Goal: Navigation & Orientation: Find specific page/section

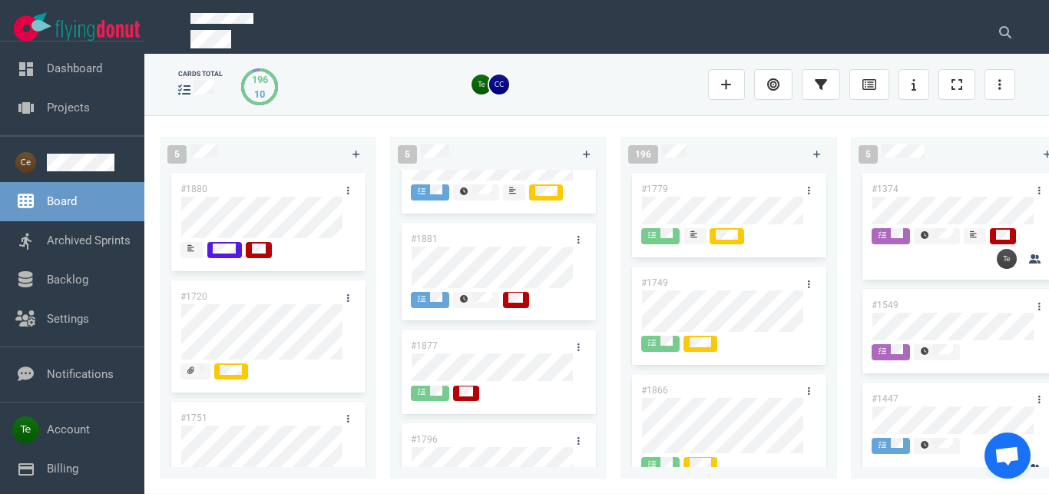
scroll to position [175, 0]
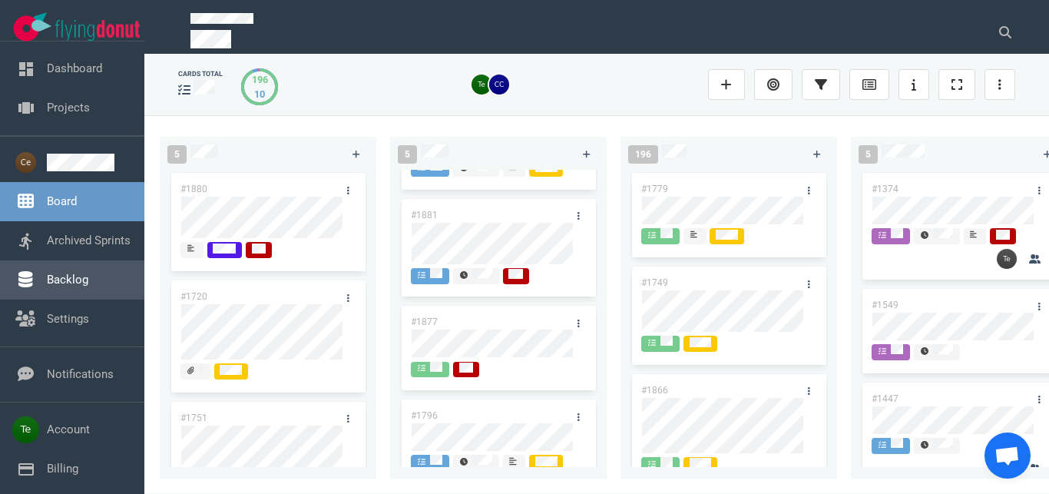
click at [81, 279] on link "Backlog" at bounding box center [67, 280] width 41 height 14
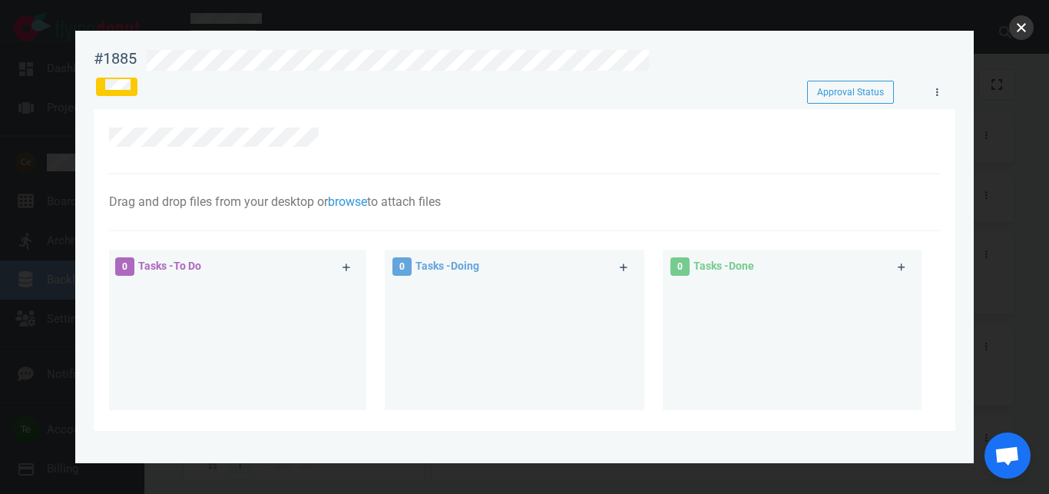
click at [1013, 31] on button "close" at bounding box center [1021, 27] width 25 height 25
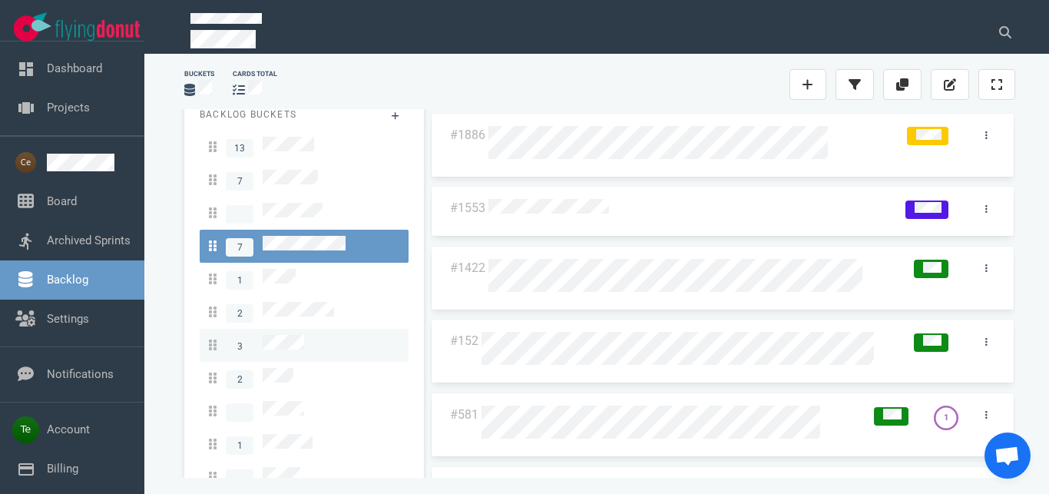
scroll to position [26, 0]
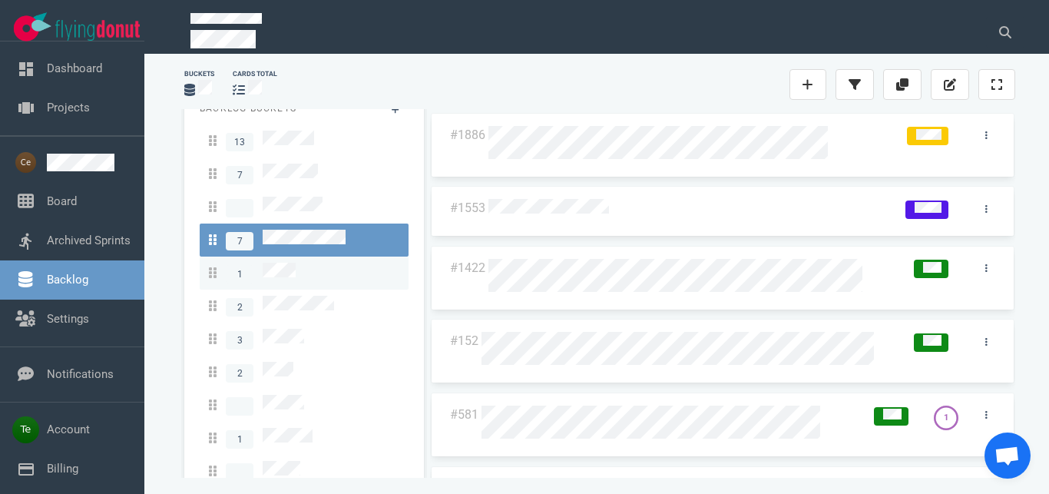
click at [296, 263] on div "1" at bounding box center [304, 273] width 190 height 21
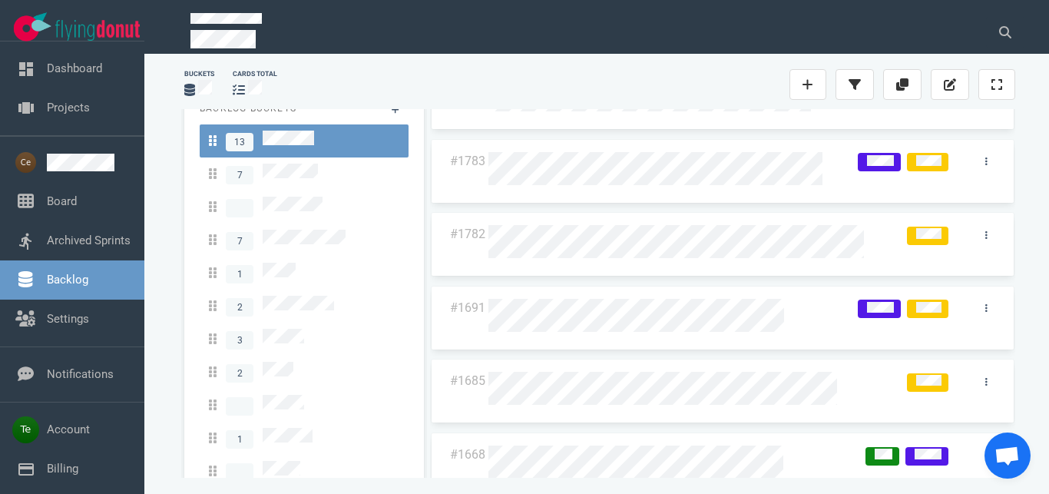
scroll to position [175, 0]
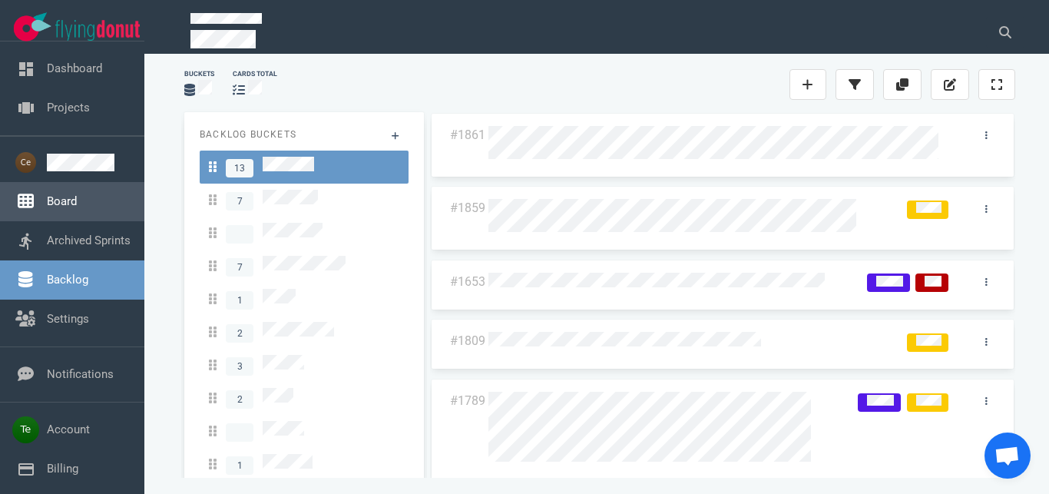
click at [58, 208] on link "Board" at bounding box center [62, 201] width 30 height 14
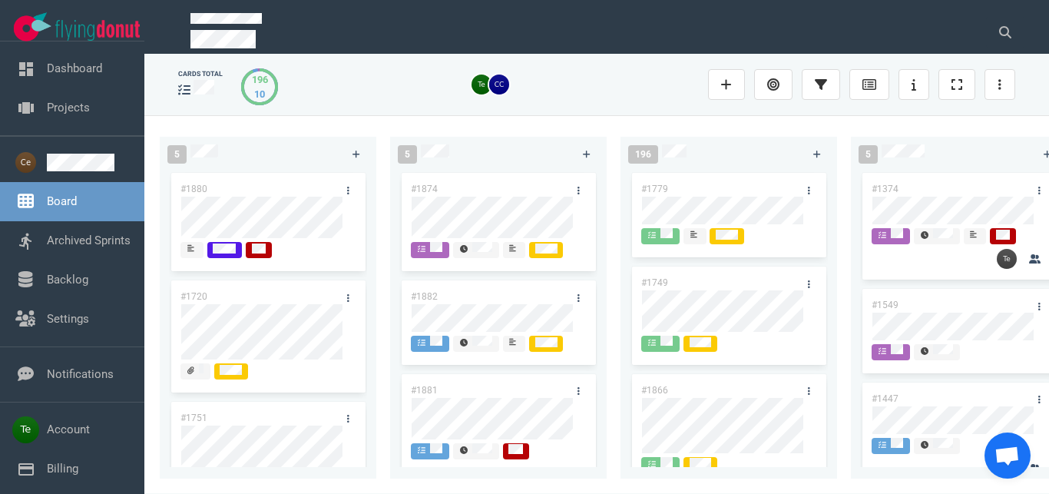
scroll to position [88, 0]
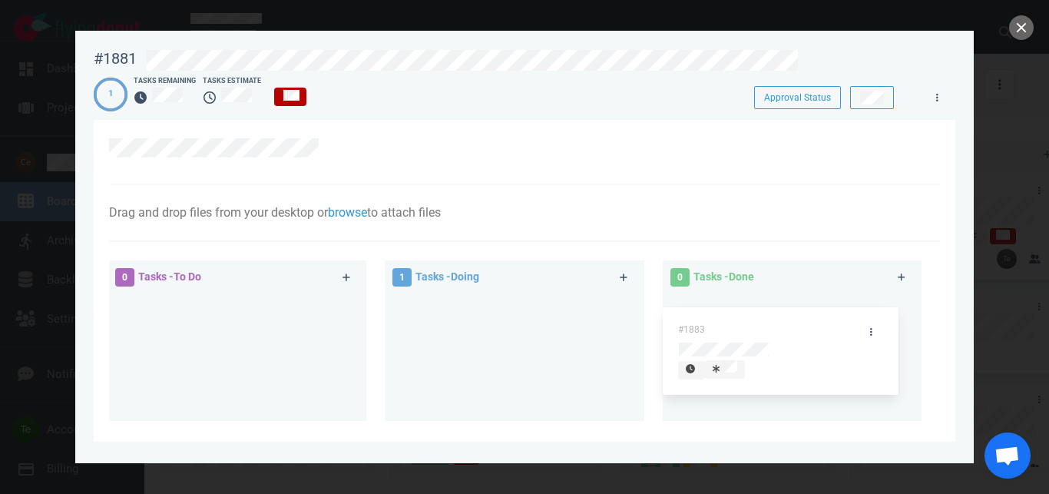
drag, startPoint x: 491, startPoint y: 302, endPoint x: 759, endPoint y: 312, distance: 268.1
click at [634, 315] on div "#1883" at bounding box center [514, 346] width 240 height 106
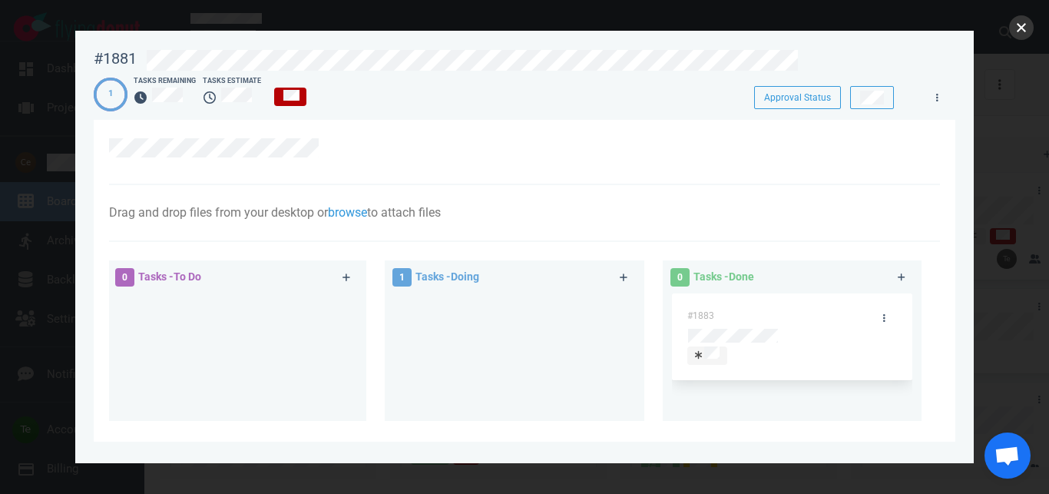
click at [1018, 30] on button "close" at bounding box center [1021, 27] width 25 height 25
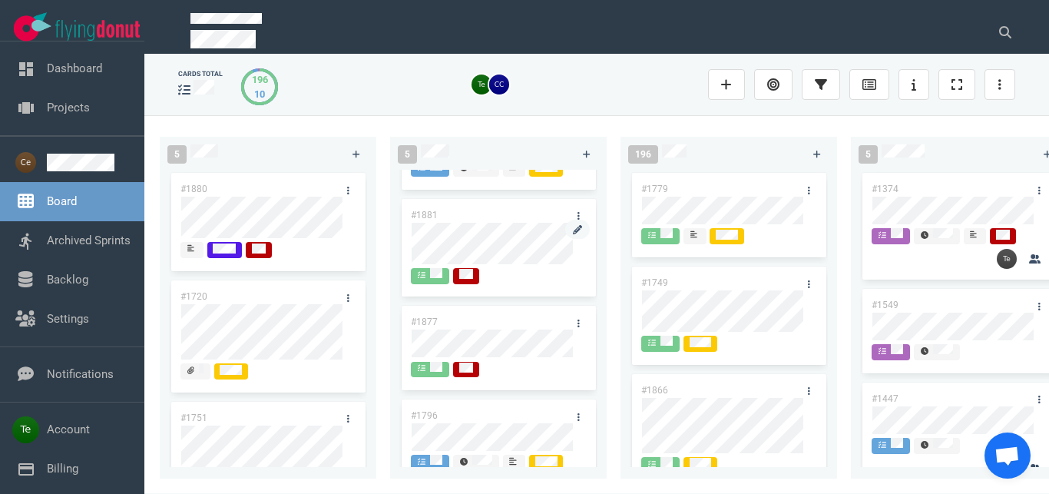
scroll to position [88, 0]
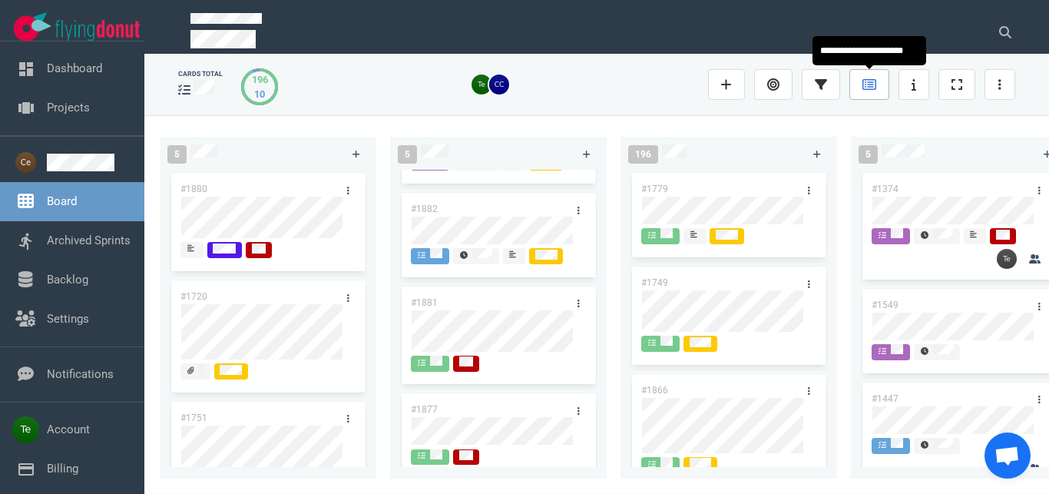
click at [866, 88] on icon at bounding box center [869, 84] width 14 height 12
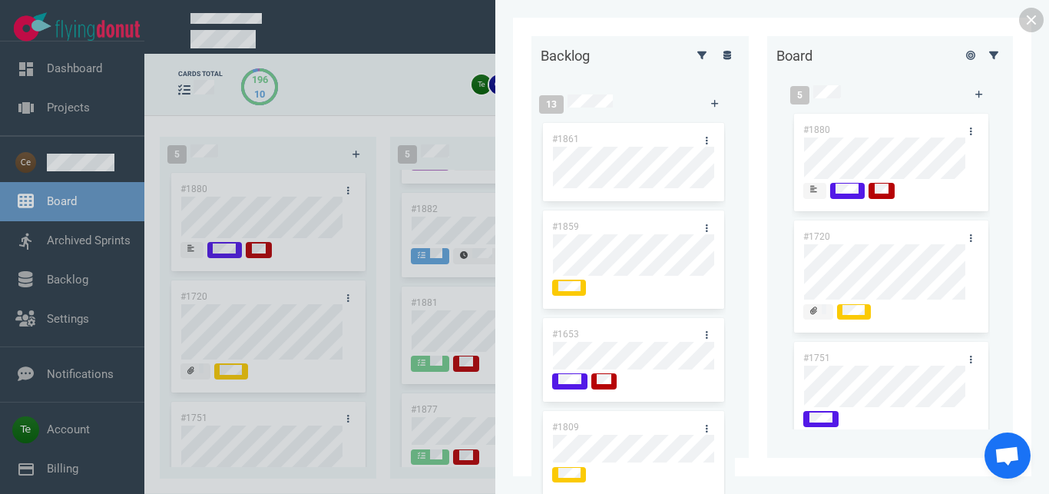
scroll to position [0, 0]
click at [723, 60] on icon at bounding box center [727, 55] width 8 height 9
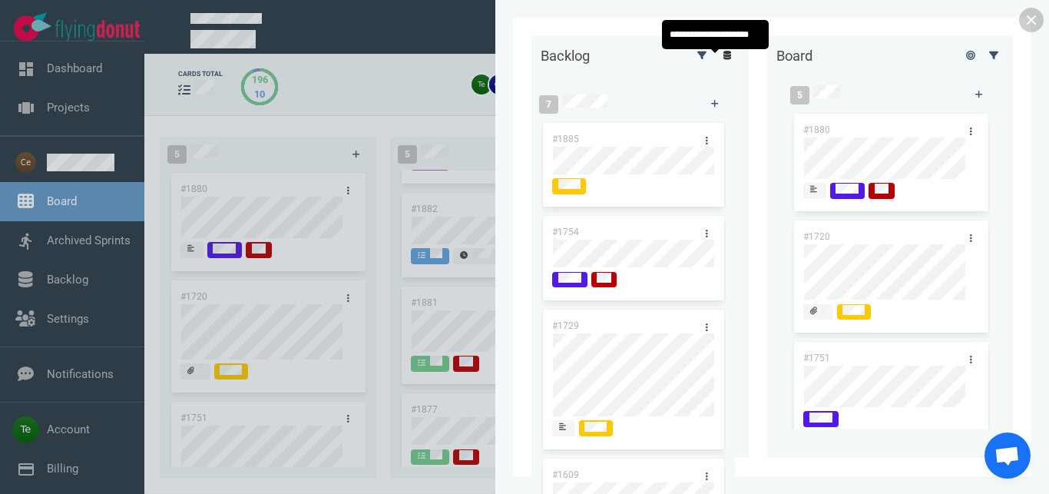
click at [723, 60] on icon at bounding box center [727, 55] width 8 height 9
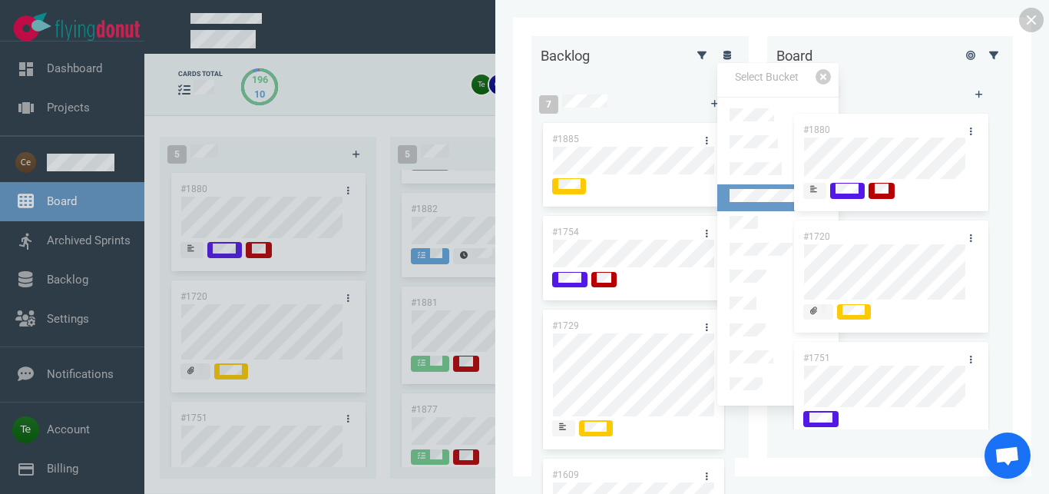
click at [753, 184] on link at bounding box center [777, 197] width 121 height 27
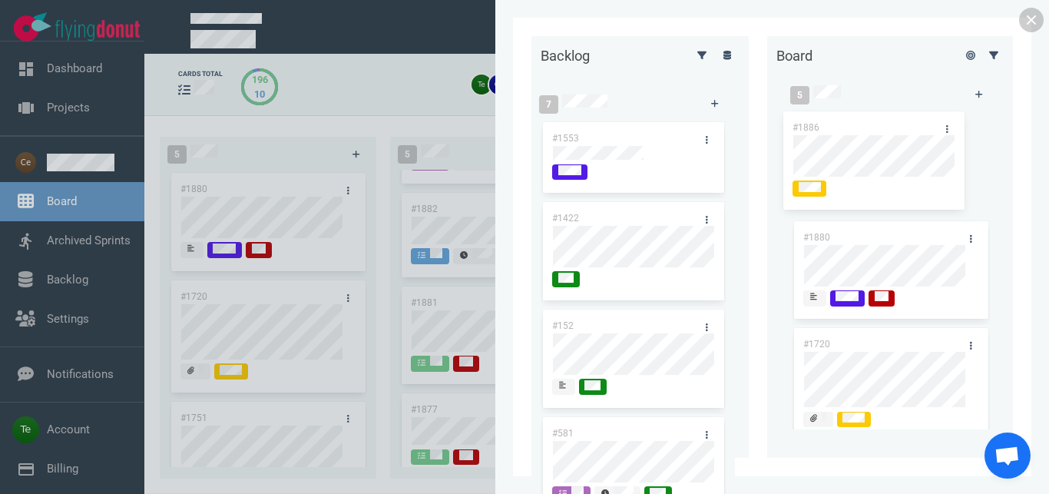
drag, startPoint x: 612, startPoint y: 130, endPoint x: 868, endPoint y: 119, distance: 255.9
click at [726, 120] on div "#1886" at bounding box center [632, 173] width 185 height 107
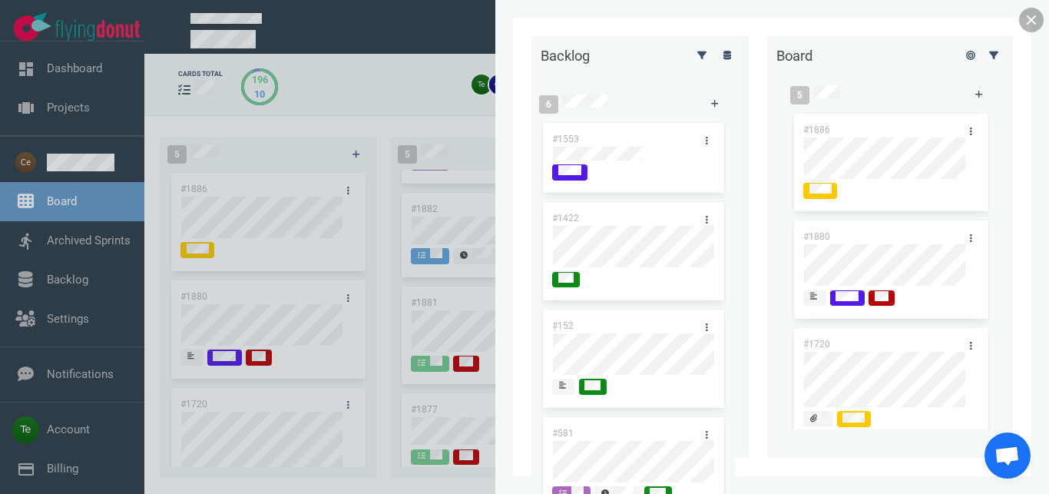
click at [1030, 14] on link at bounding box center [1031, 20] width 25 height 25
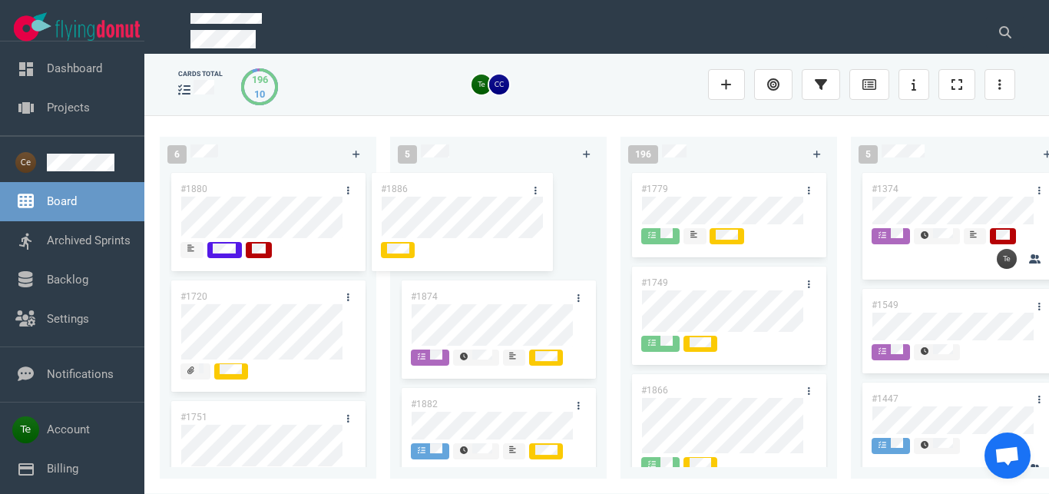
drag, startPoint x: 269, startPoint y: 183, endPoint x: 477, endPoint y: 181, distance: 208.1
click at [367, 181] on div "#1886" at bounding box center [268, 223] width 198 height 107
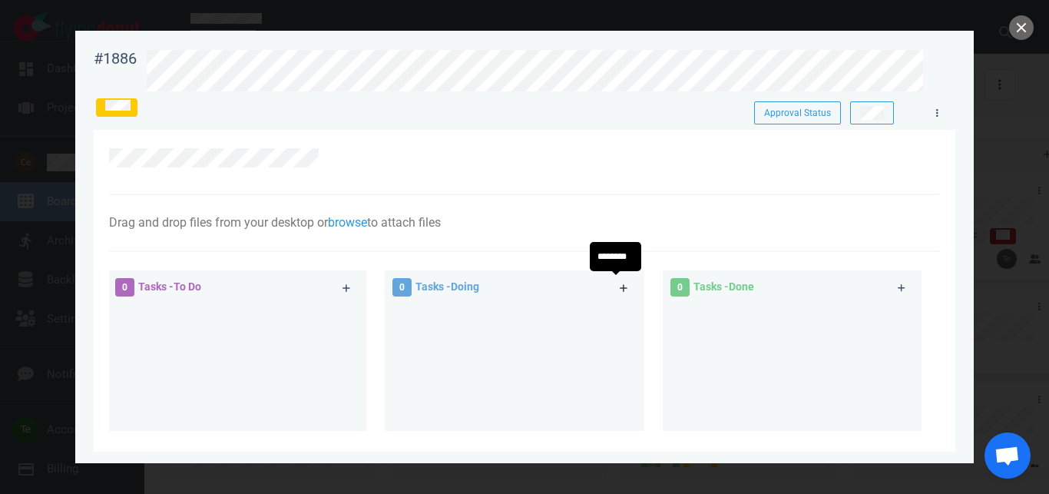
click at [612, 284] on link at bounding box center [624, 287] width 25 height 19
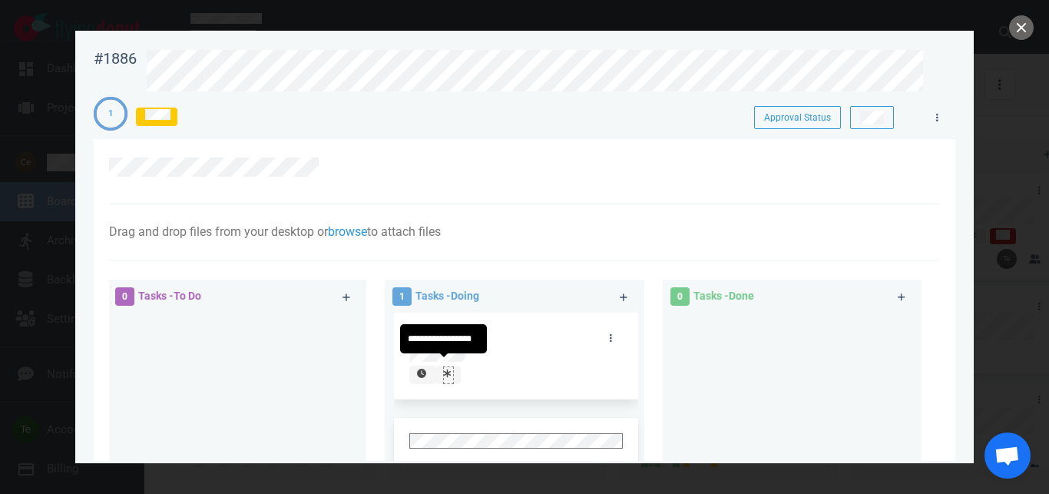
click at [444, 369] on icon at bounding box center [447, 373] width 7 height 9
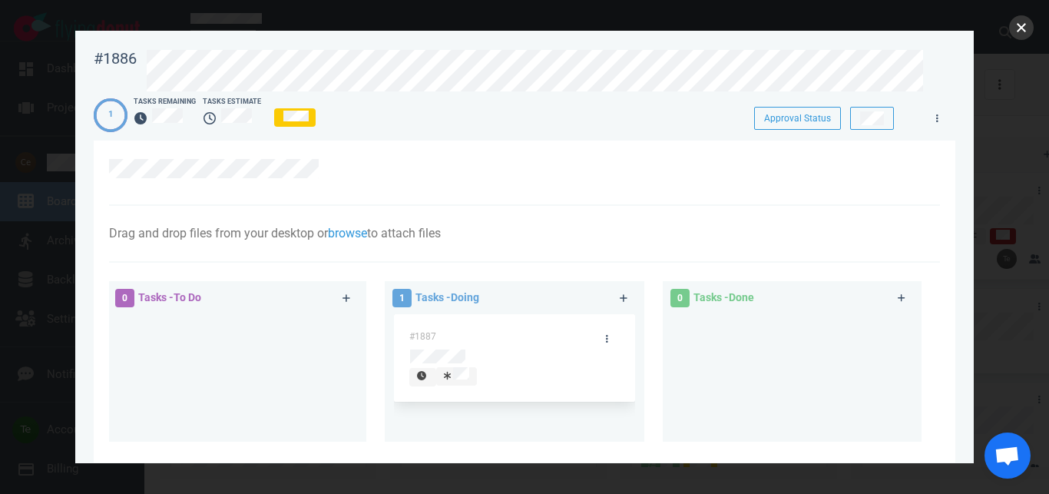
click at [1024, 27] on button "close" at bounding box center [1021, 27] width 25 height 25
drag, startPoint x: 426, startPoint y: 331, endPoint x: 721, endPoint y: 339, distance: 294.9
click at [634, 339] on div "#1887" at bounding box center [514, 367] width 240 height 106
click at [560, 214] on div "Drag and drop files from your desktop or browse to attach files Attach Files Co…" at bounding box center [524, 234] width 831 height 57
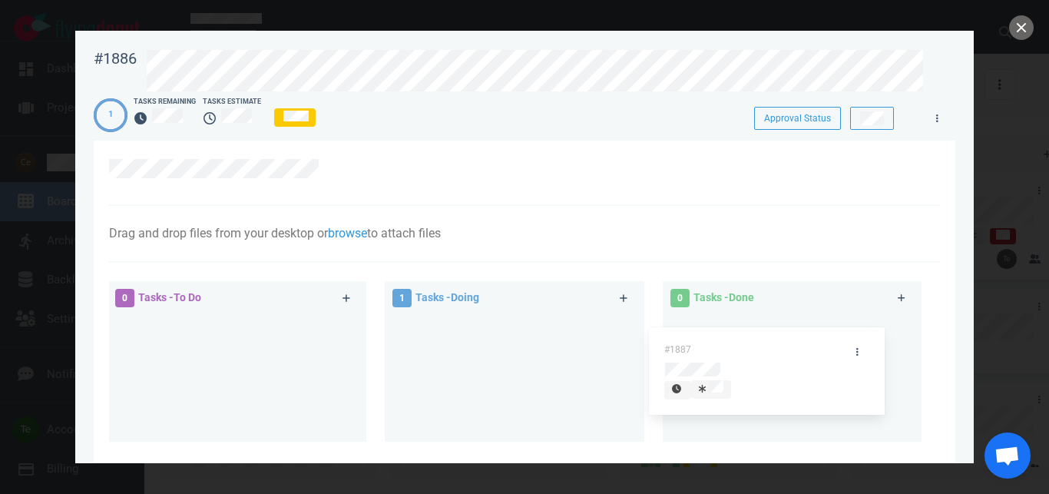
drag, startPoint x: 511, startPoint y: 329, endPoint x: 776, endPoint y: 341, distance: 265.9
click at [634, 341] on div "#1887" at bounding box center [514, 367] width 240 height 106
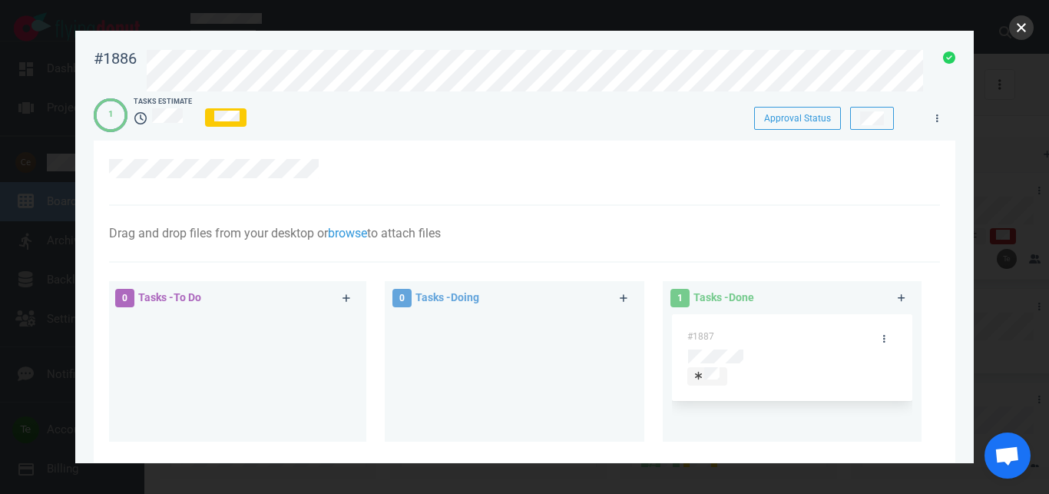
click at [1021, 32] on button "close" at bounding box center [1021, 27] width 25 height 25
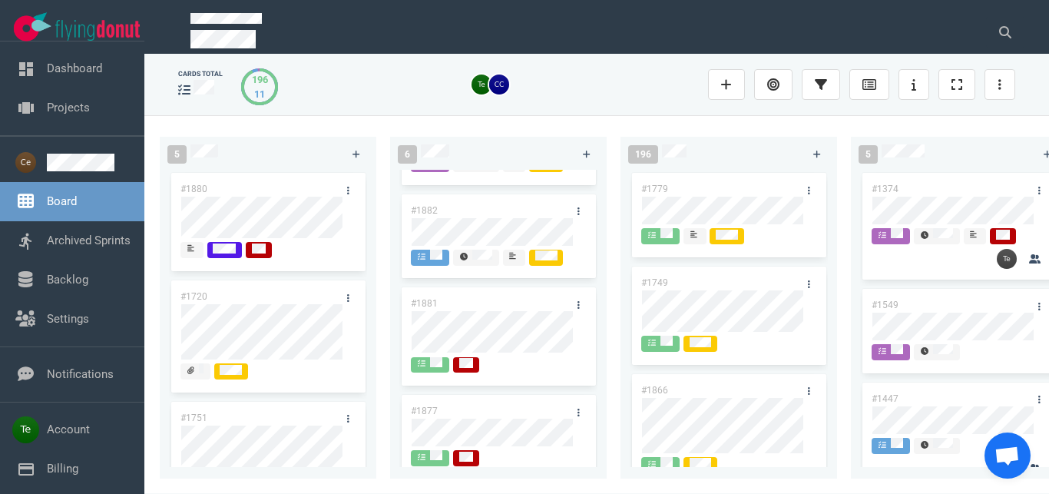
scroll to position [216, 0]
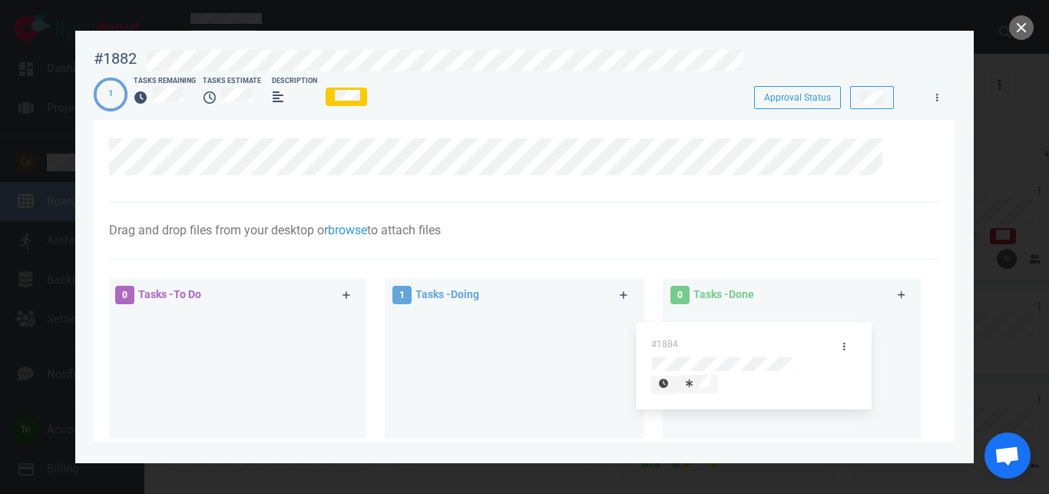
drag, startPoint x: 497, startPoint y: 329, endPoint x: 742, endPoint y: 340, distance: 245.9
click at [634, 340] on div "#1884" at bounding box center [514, 364] width 240 height 106
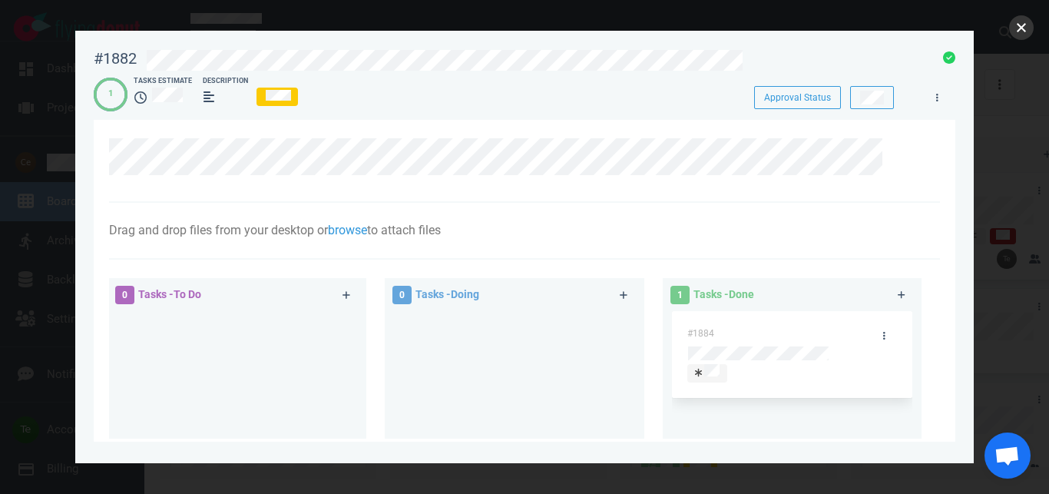
click at [1019, 28] on button "close" at bounding box center [1021, 27] width 25 height 25
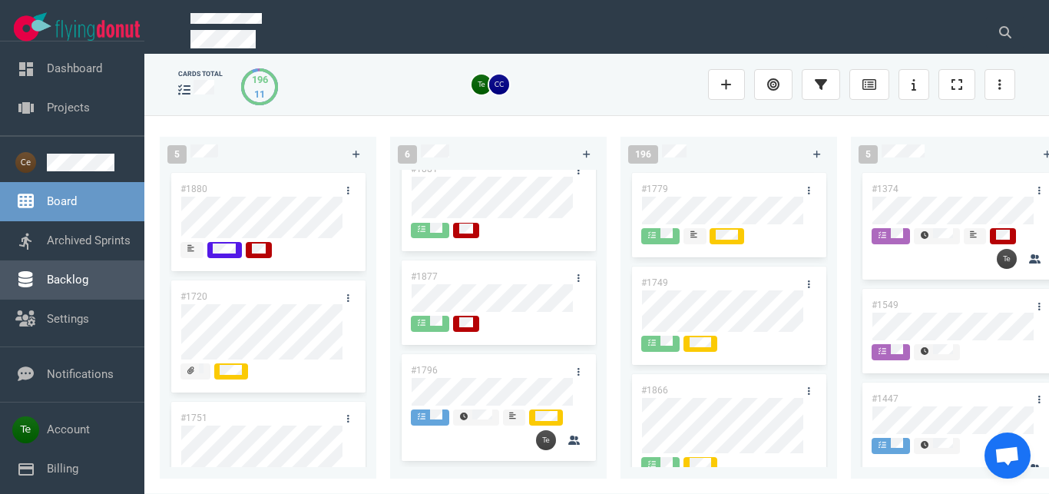
click at [74, 273] on link "Backlog" at bounding box center [67, 280] width 41 height 14
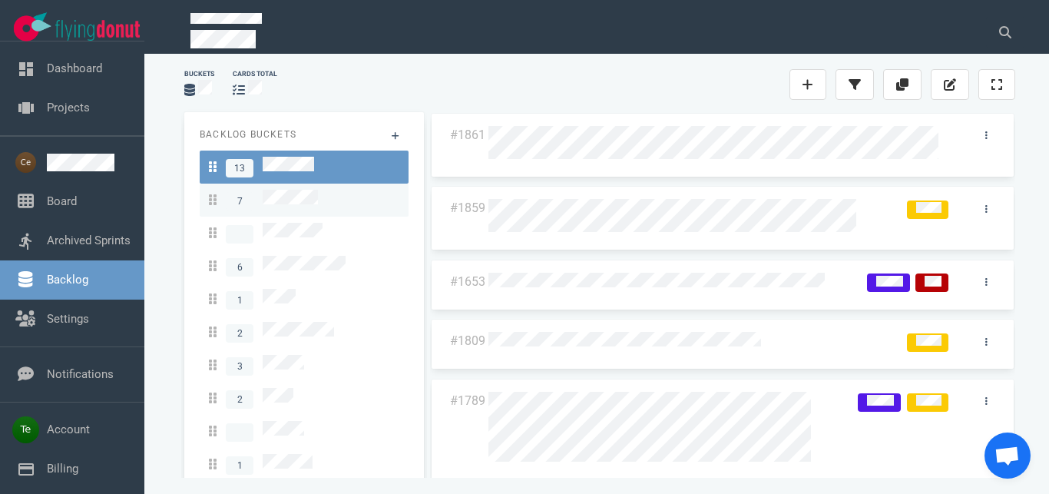
click at [316, 205] on span "7" at bounding box center [263, 200] width 109 height 21
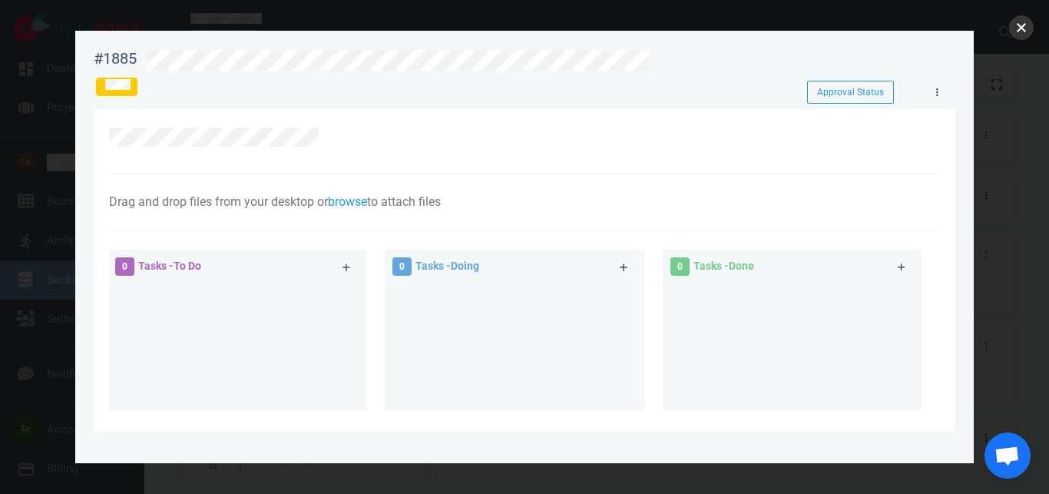
click at [1017, 27] on button "close" at bounding box center [1021, 27] width 25 height 25
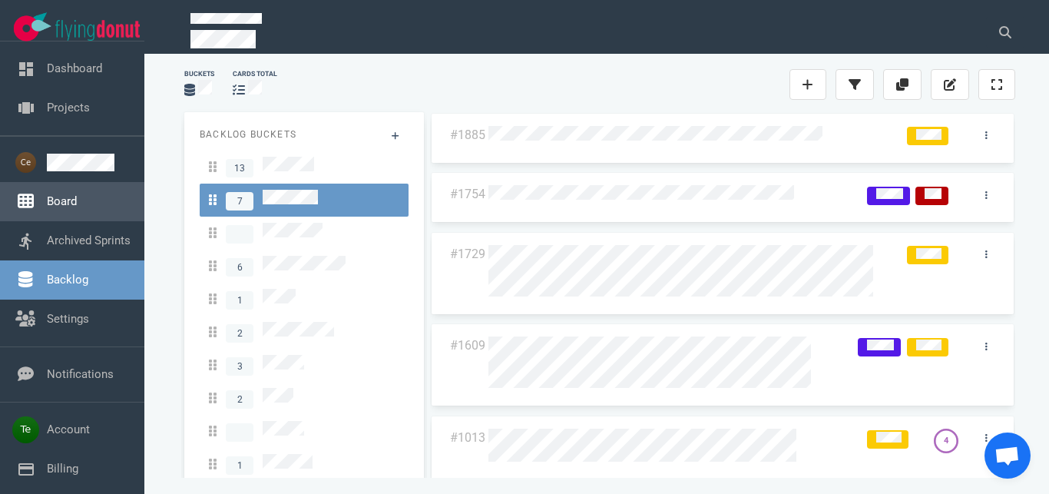
click at [70, 203] on link "Board" at bounding box center [62, 201] width 30 height 14
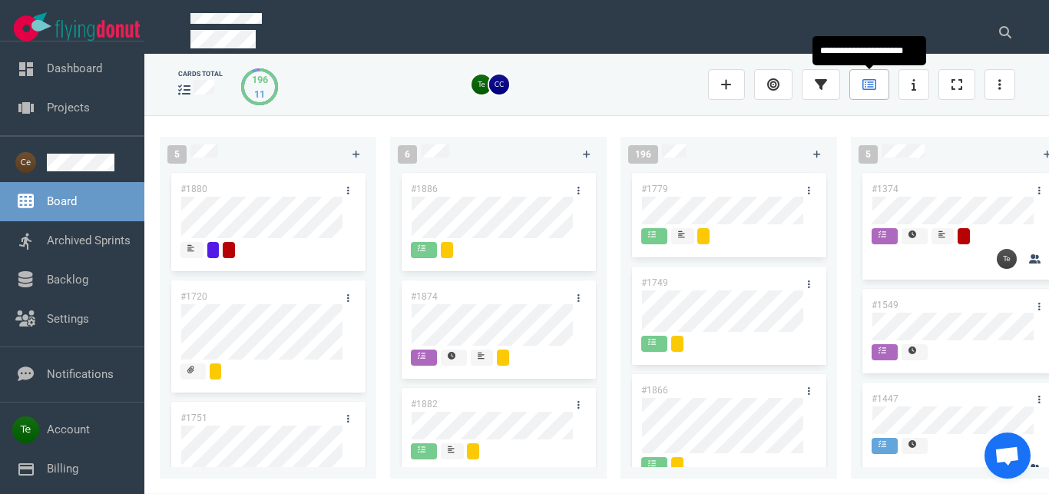
click at [871, 90] on icon at bounding box center [869, 84] width 14 height 12
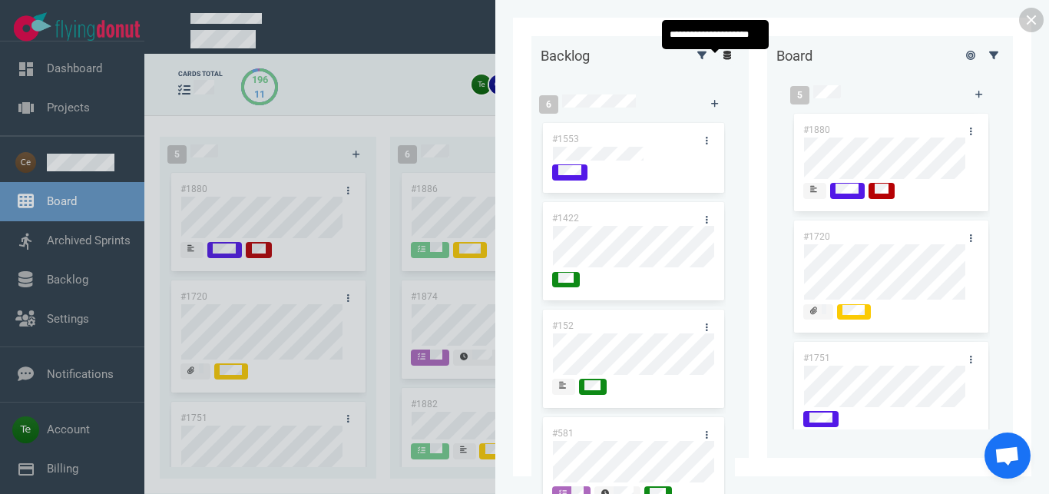
click at [723, 60] on icon at bounding box center [727, 55] width 8 height 9
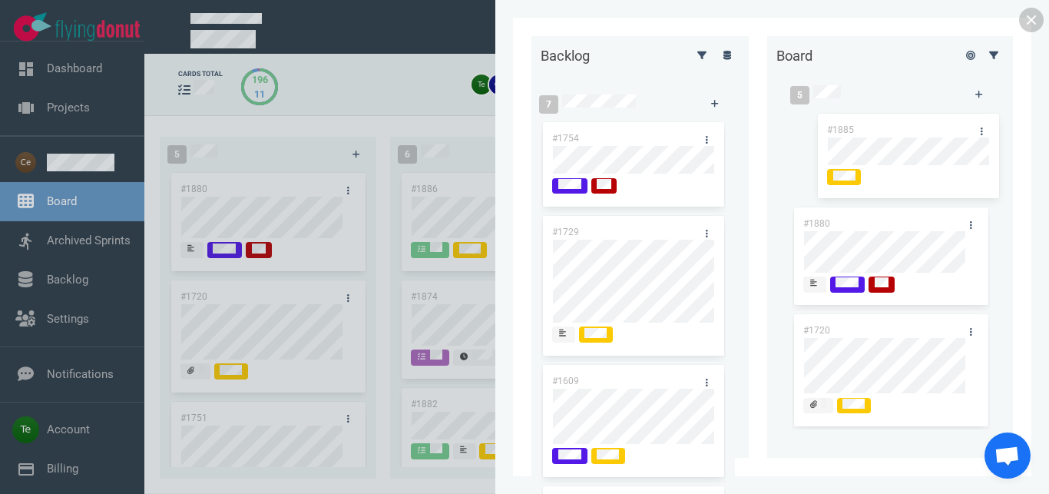
drag, startPoint x: 614, startPoint y: 133, endPoint x: 940, endPoint y: 111, distance: 327.1
click at [726, 123] on div "#1885" at bounding box center [632, 167] width 185 height 94
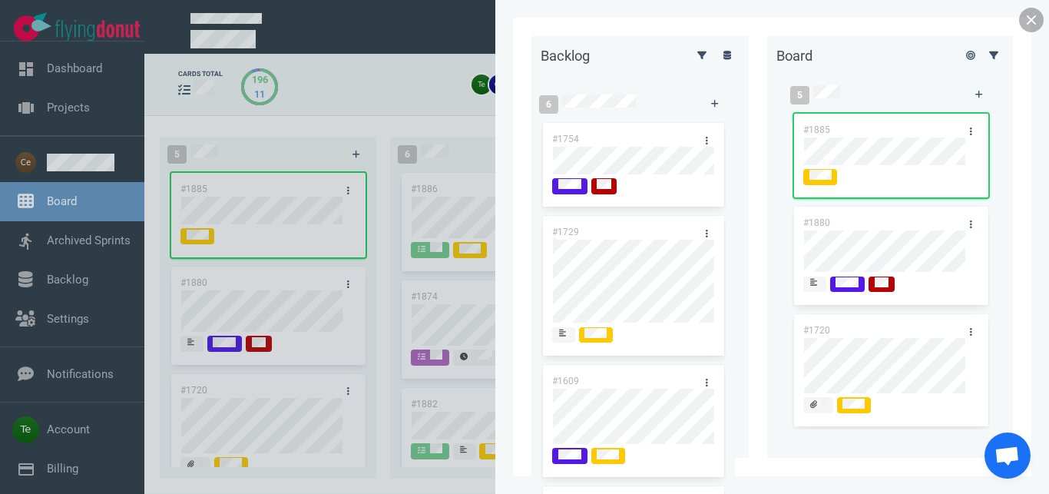
click at [1029, 21] on link at bounding box center [1031, 20] width 25 height 25
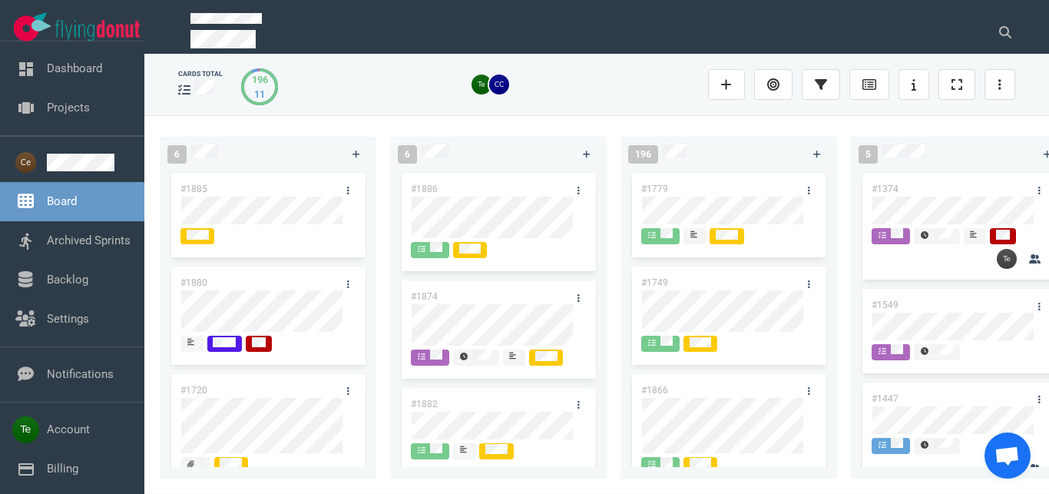
drag, startPoint x: 261, startPoint y: 186, endPoint x: 626, endPoint y: 76, distance: 380.9
click at [367, 180] on div "#1885" at bounding box center [268, 217] width 198 height 94
